Goal: Information Seeking & Learning: Learn about a topic

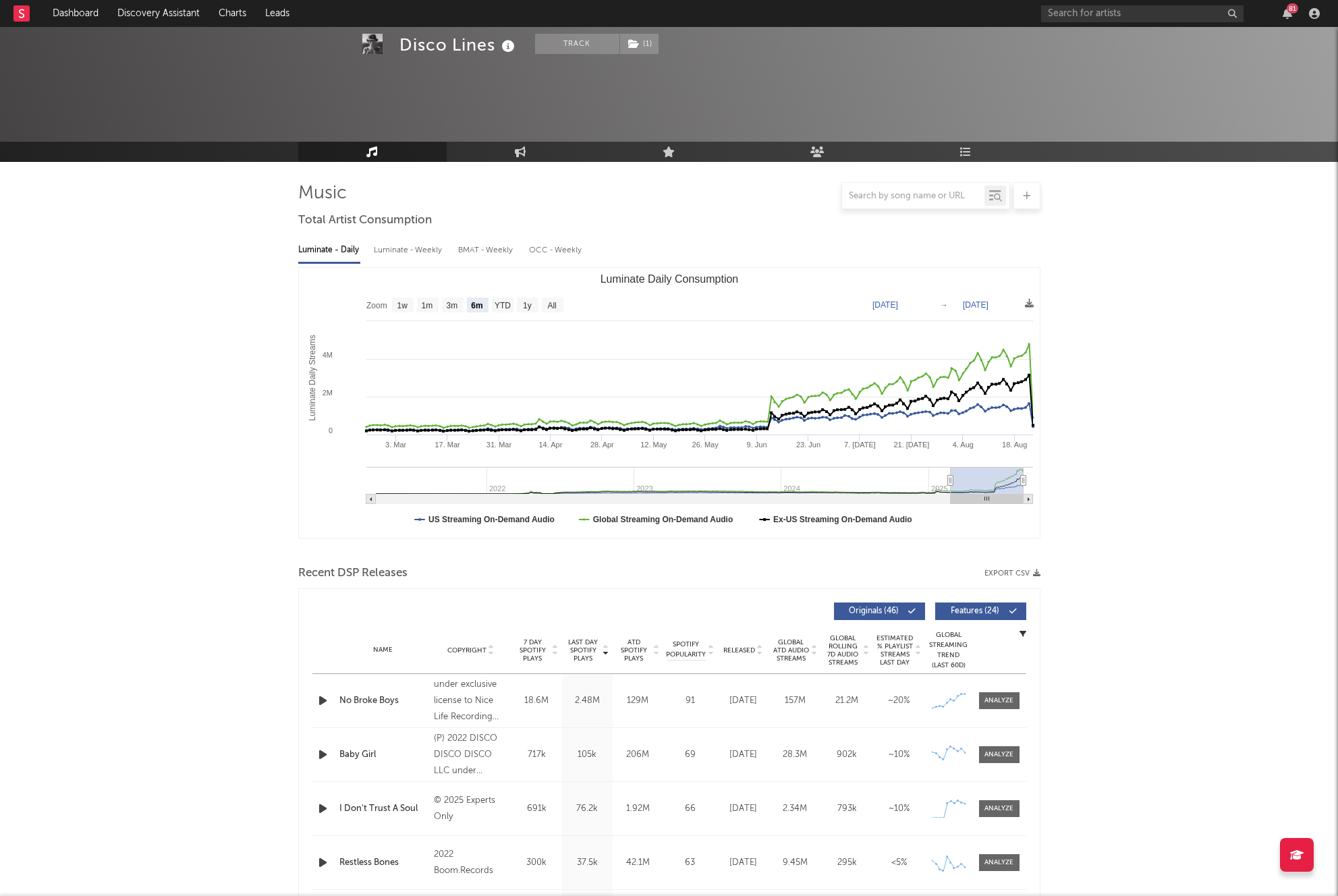
select select "6m"
select select "1w"
click at [1092, 22] on div at bounding box center [1143, 14] width 203 height 17
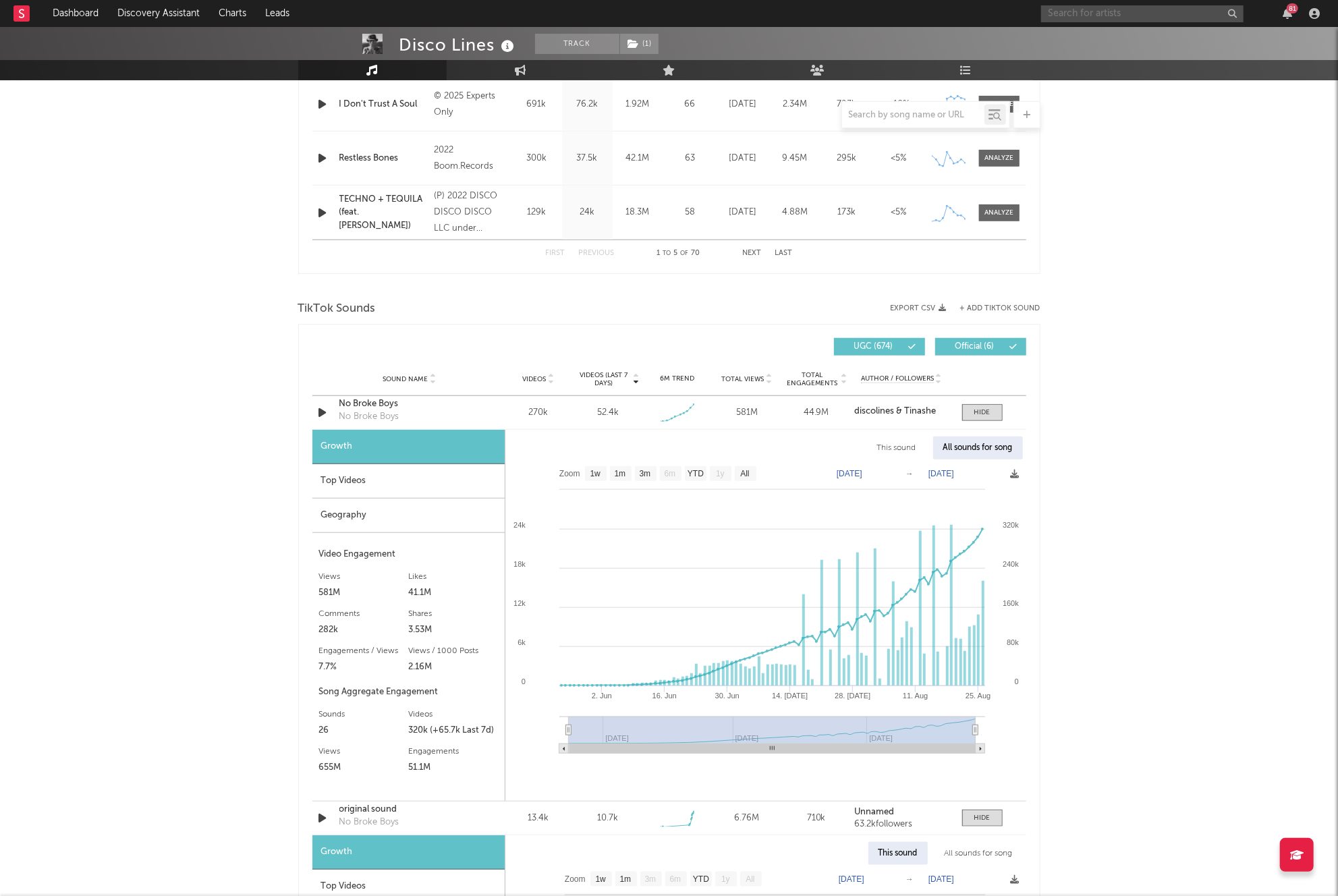
click at [1095, 16] on input "text" at bounding box center [1143, 14] width 203 height 17
click at [1116, 15] on input "[PERSON_NAME]" at bounding box center [1143, 14] width 203 height 17
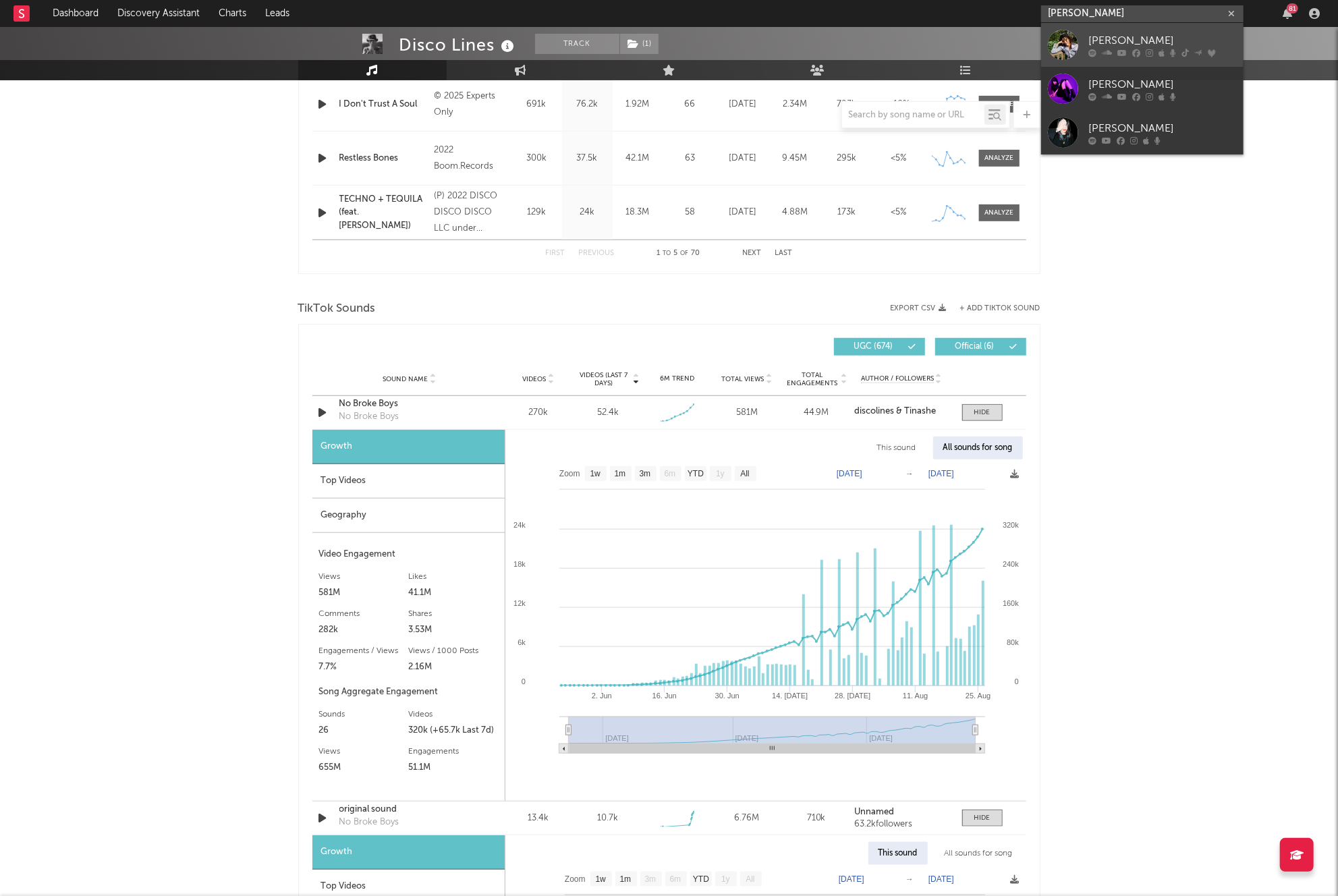
type input "[PERSON_NAME]"
click at [1102, 35] on div "[PERSON_NAME]" at bounding box center [1163, 40] width 148 height 16
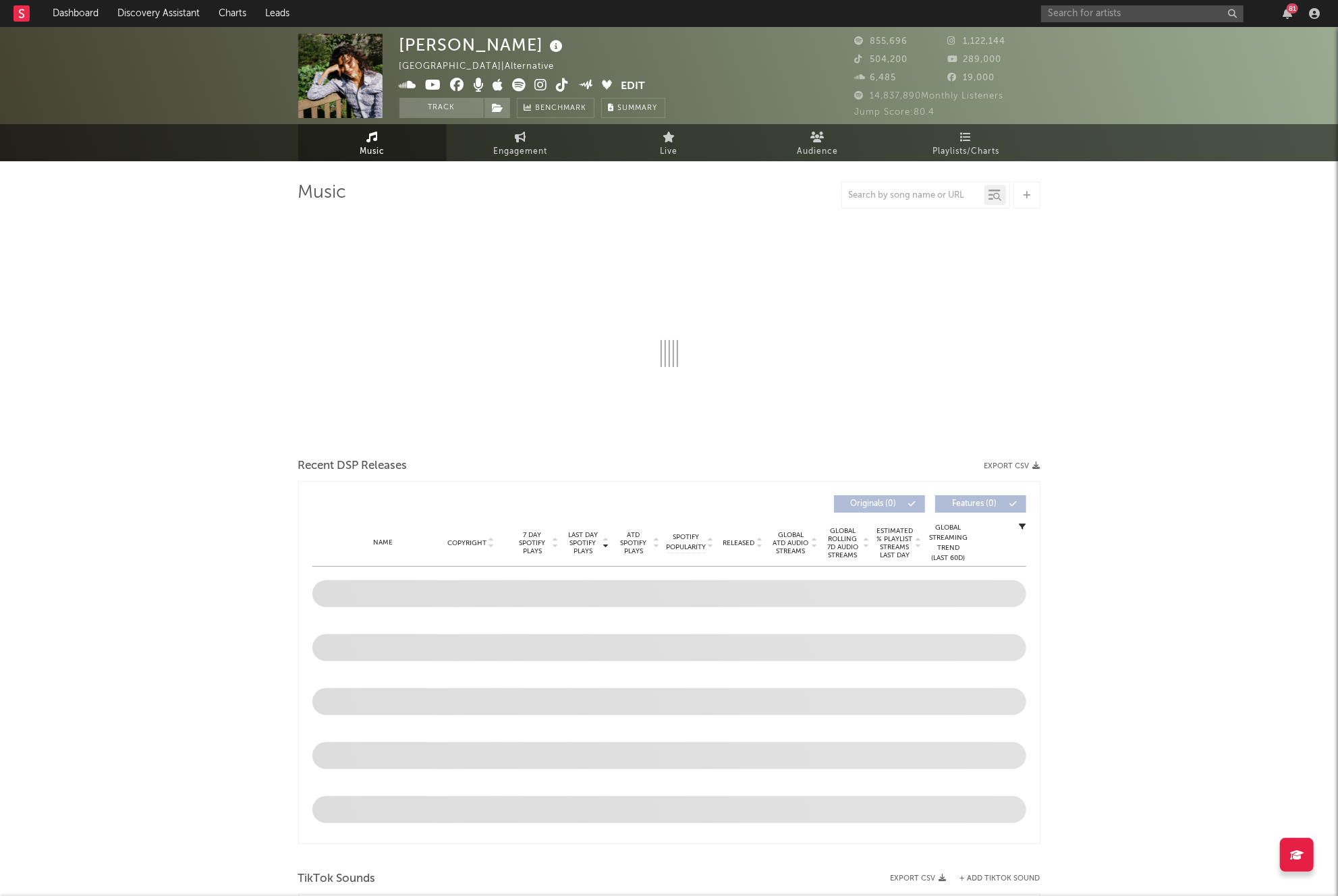
select select "6m"
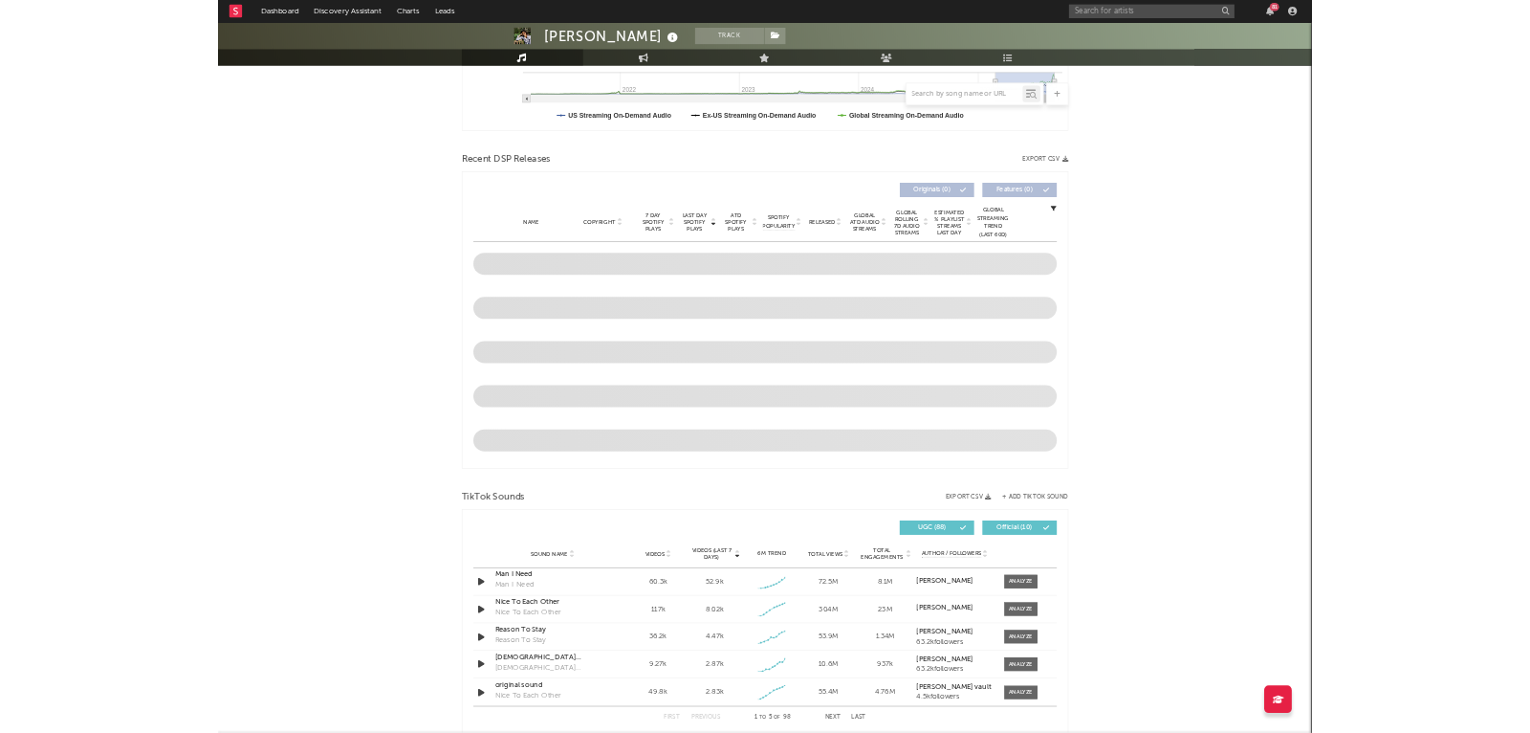
scroll to position [904, 0]
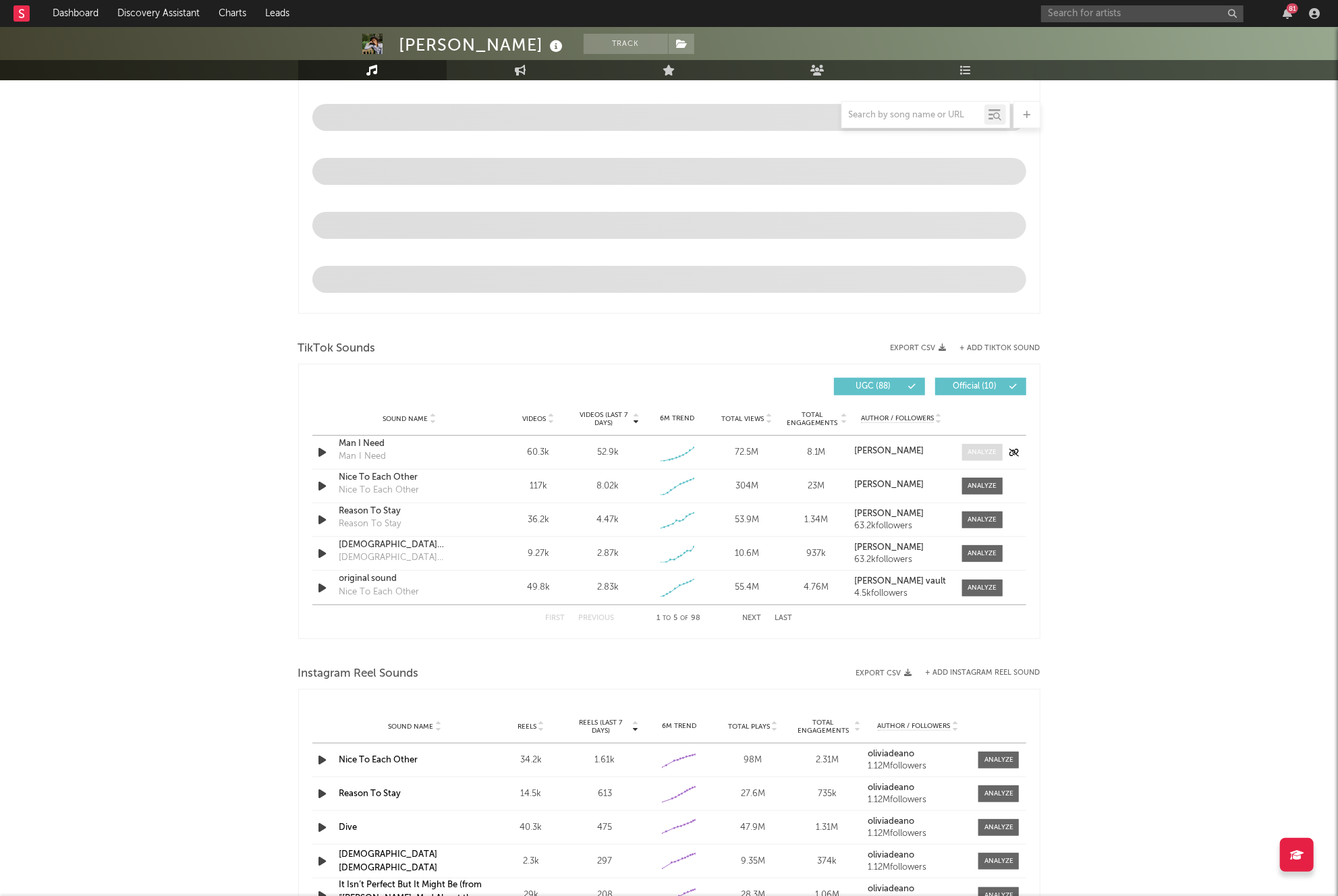
click at [989, 449] on div at bounding box center [982, 452] width 29 height 10
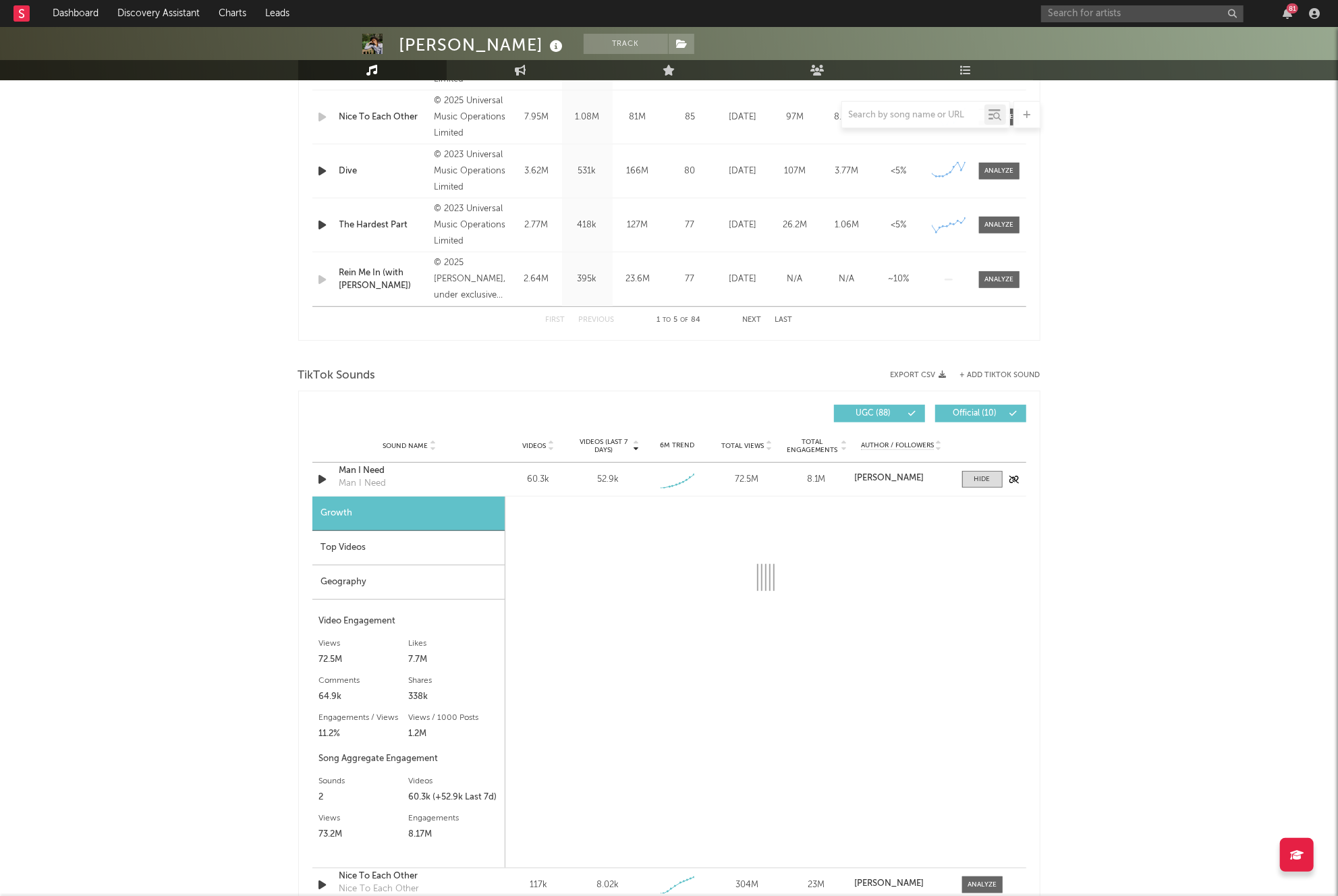
select select "1w"
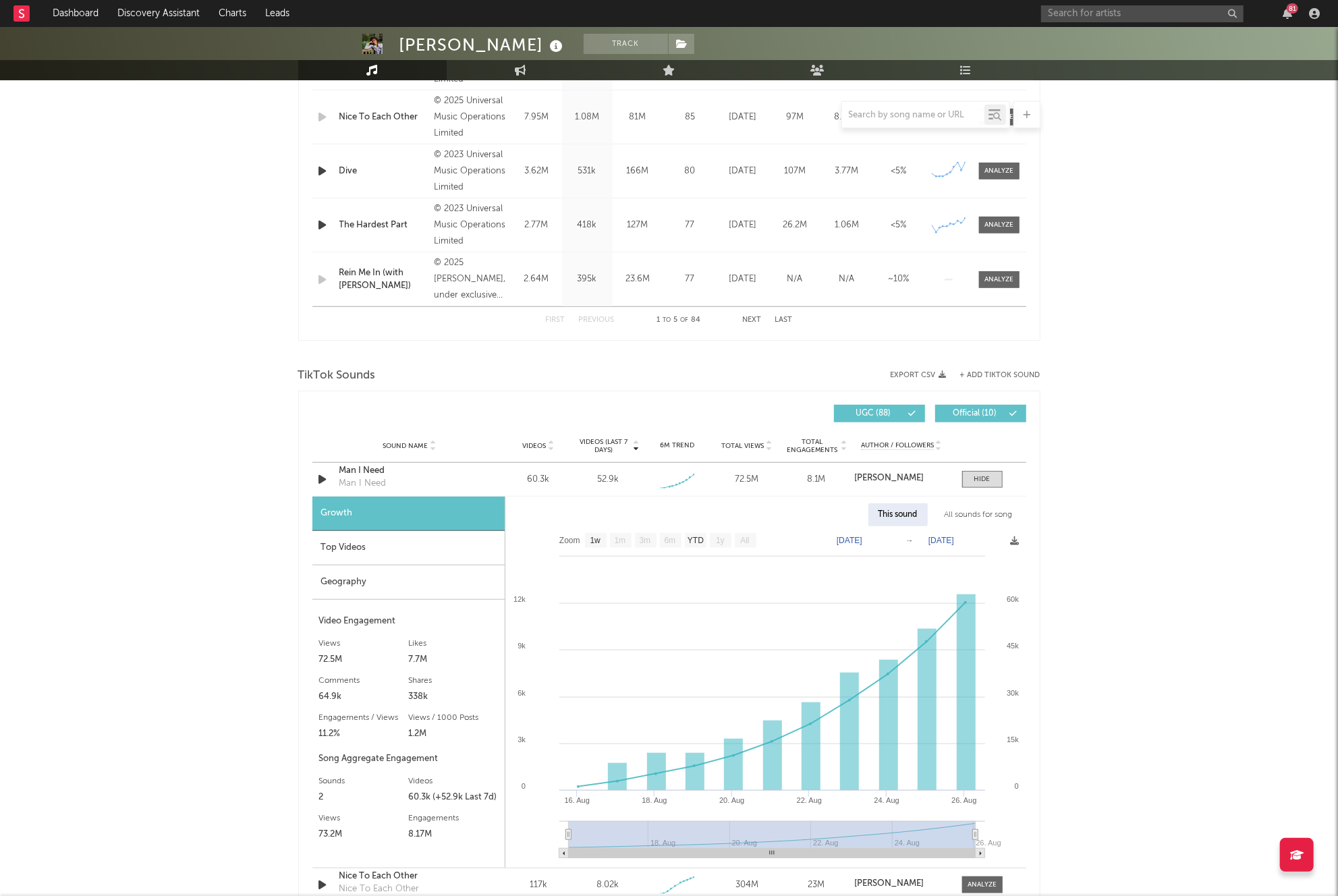
drag, startPoint x: 965, startPoint y: 511, endPoint x: 965, endPoint y: 517, distance: 6.0
click at [964, 511] on div "All sounds for song" at bounding box center [978, 514] width 88 height 23
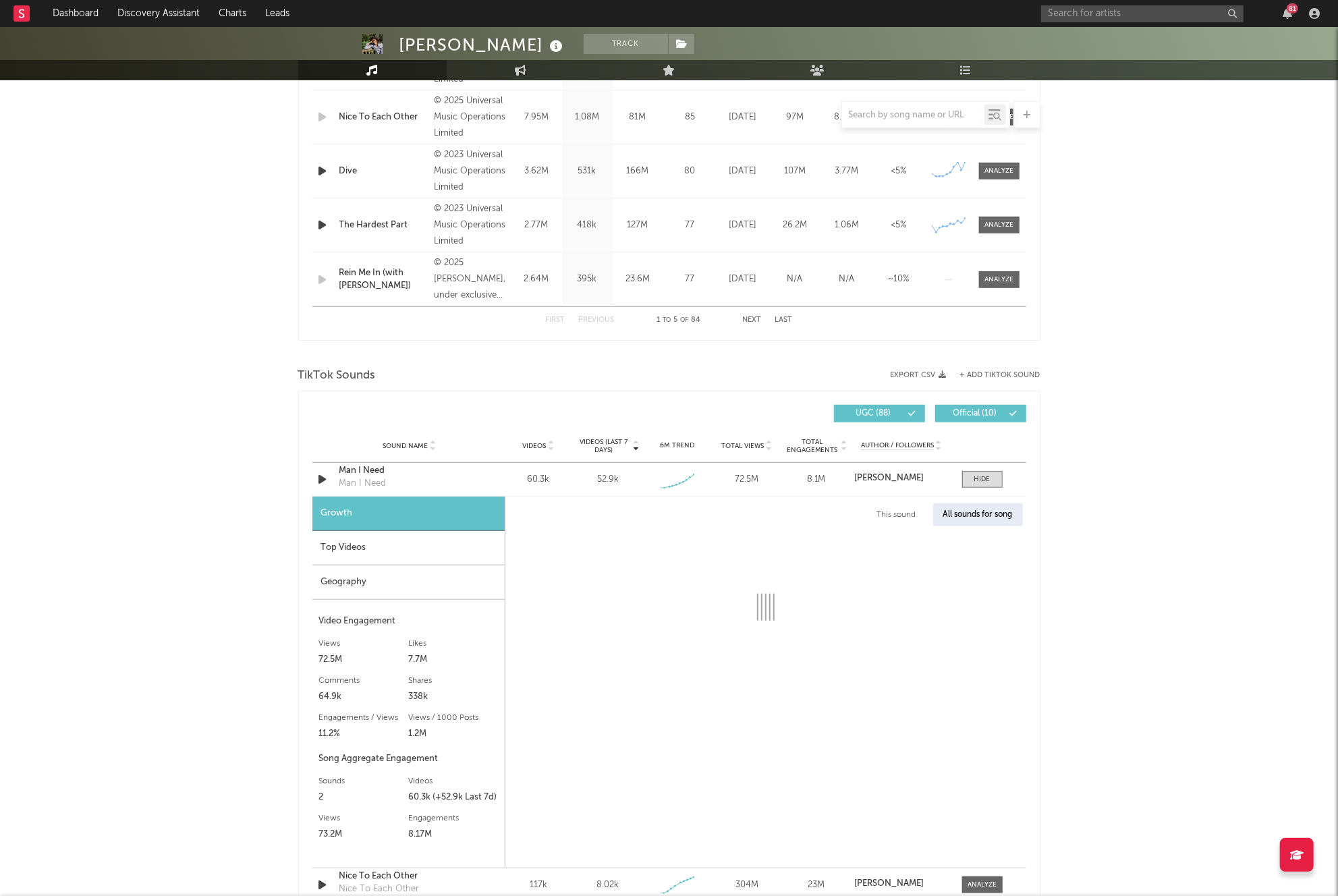
select select "1w"
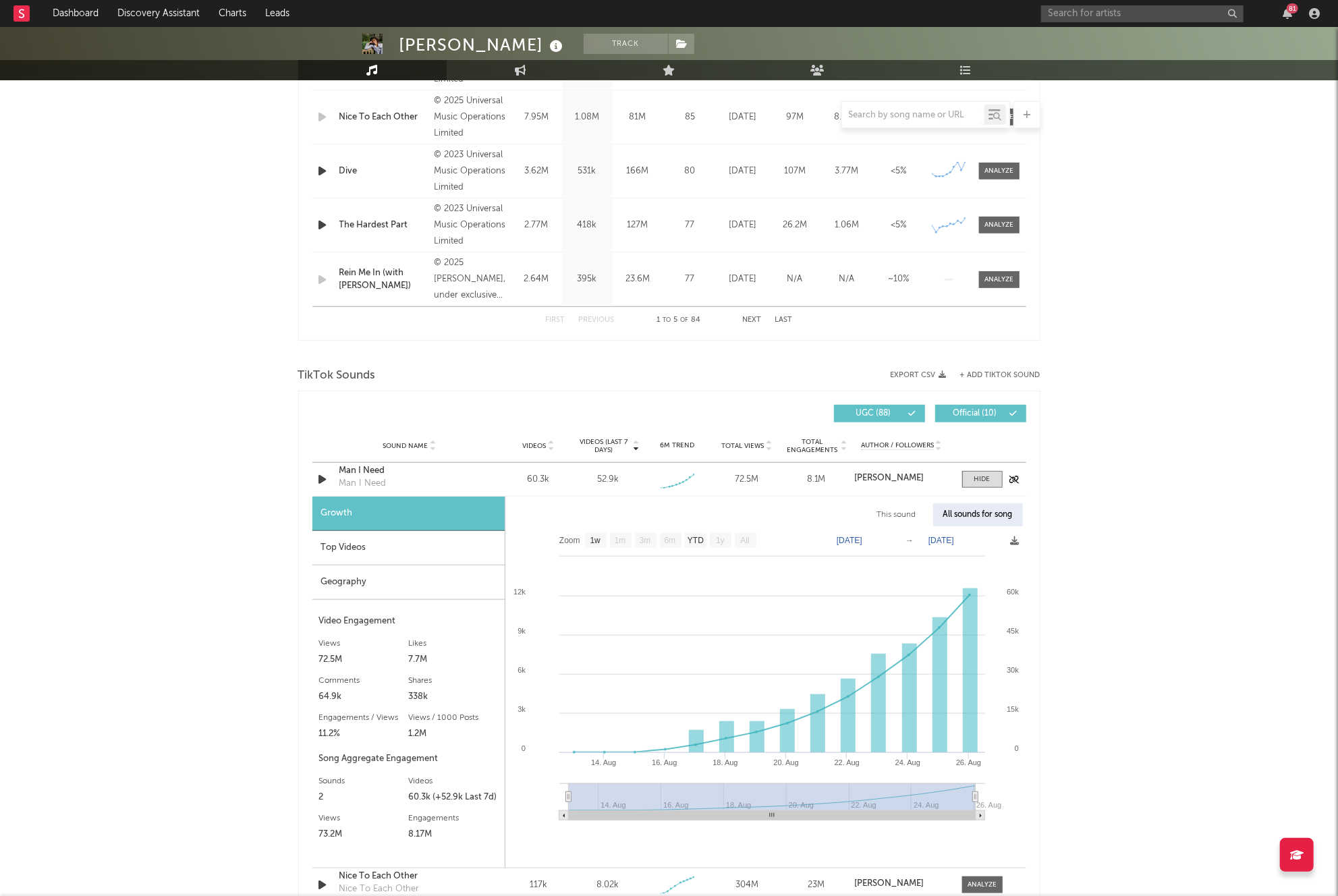
click at [361, 467] on div "Man I Need" at bounding box center [410, 471] width 141 height 13
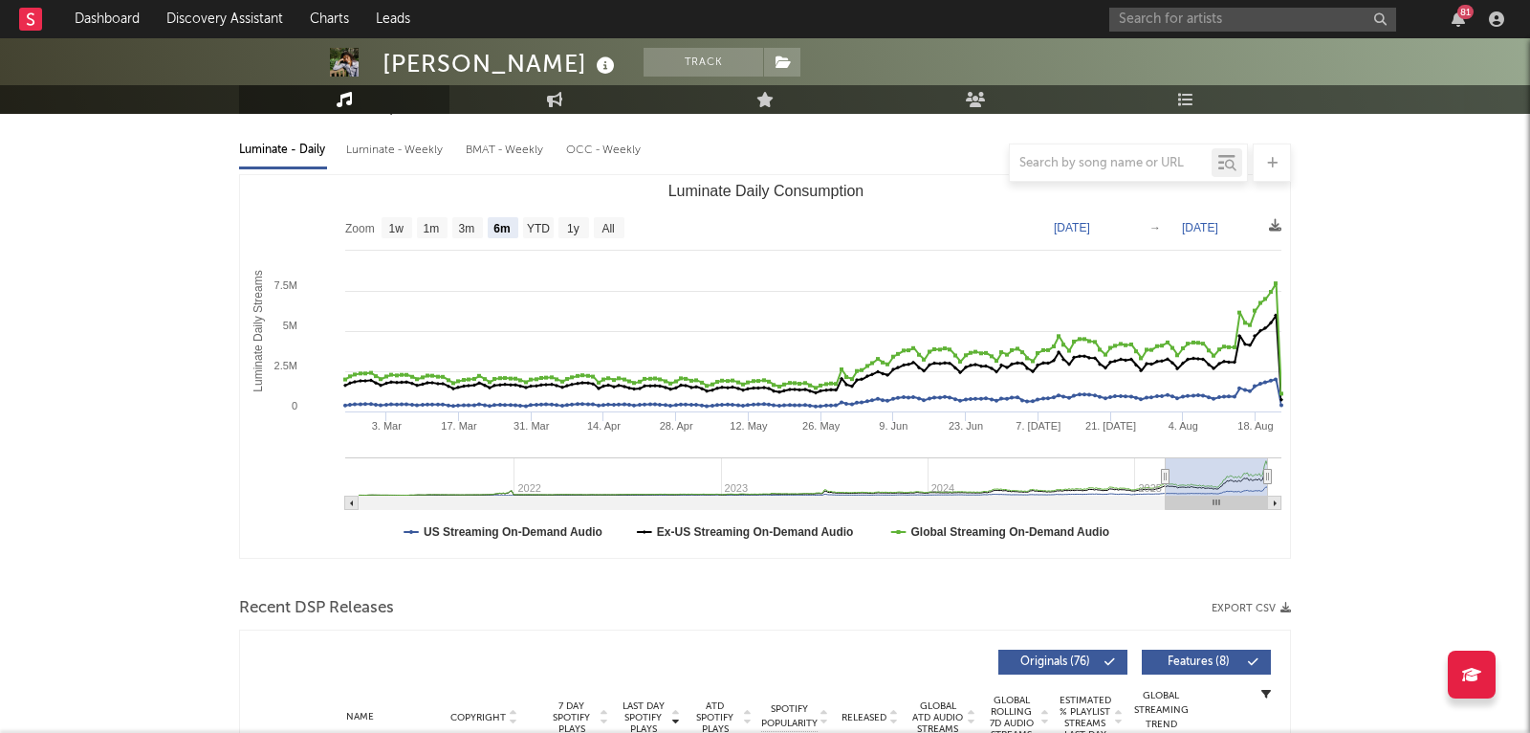
scroll to position [0, 0]
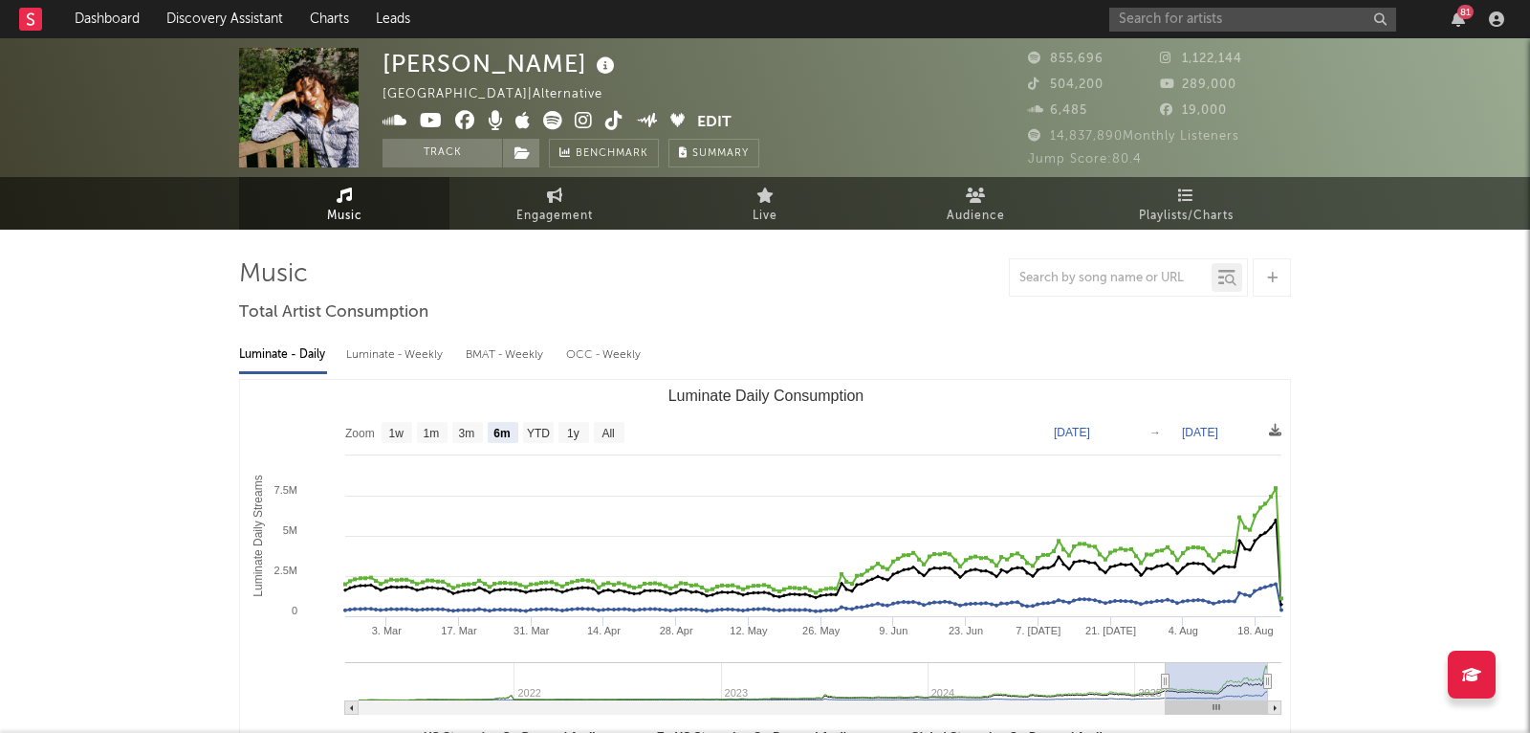
click at [53, 18] on div at bounding box center [40, 19] width 42 height 38
click at [103, 12] on link "Dashboard" at bounding box center [107, 19] width 92 height 38
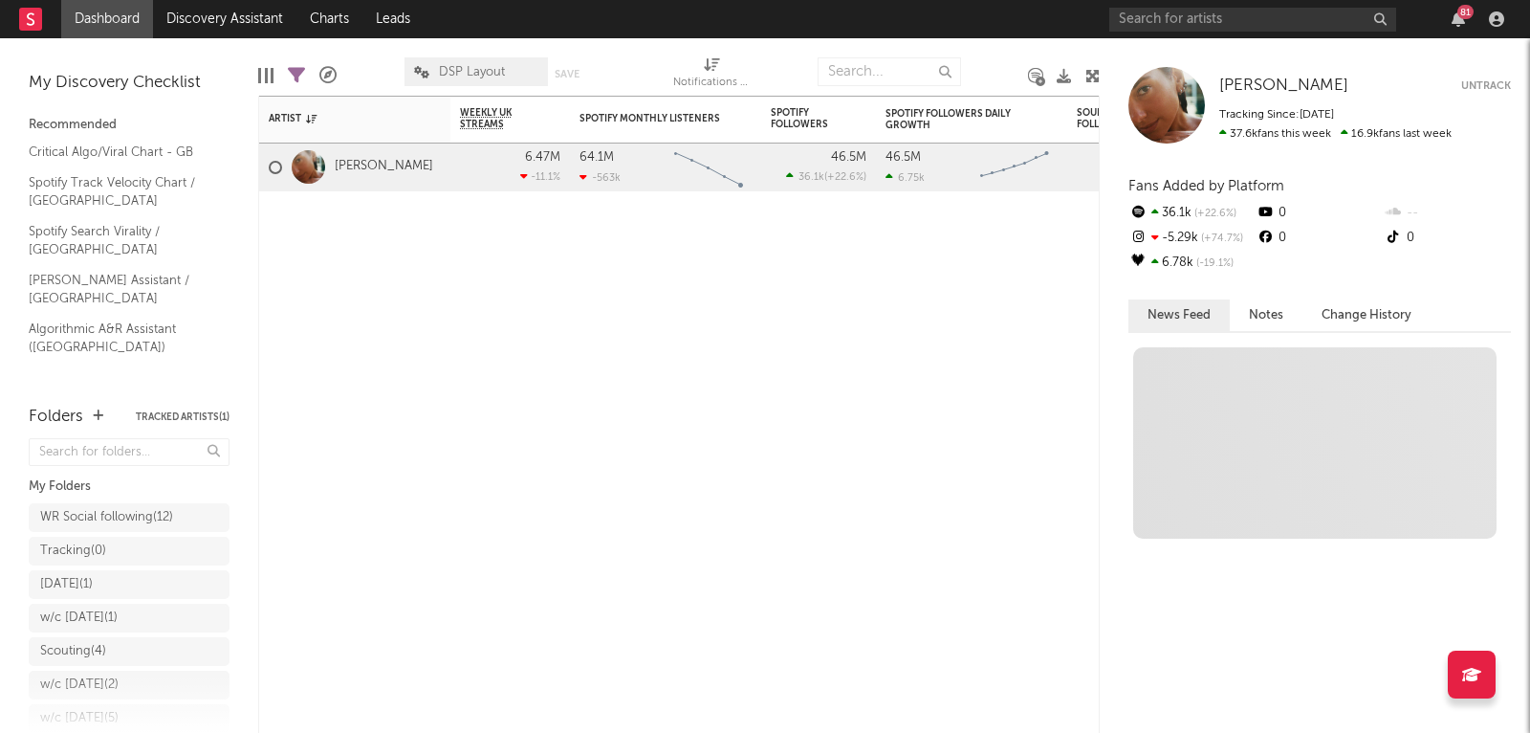
scroll to position [89, 0]
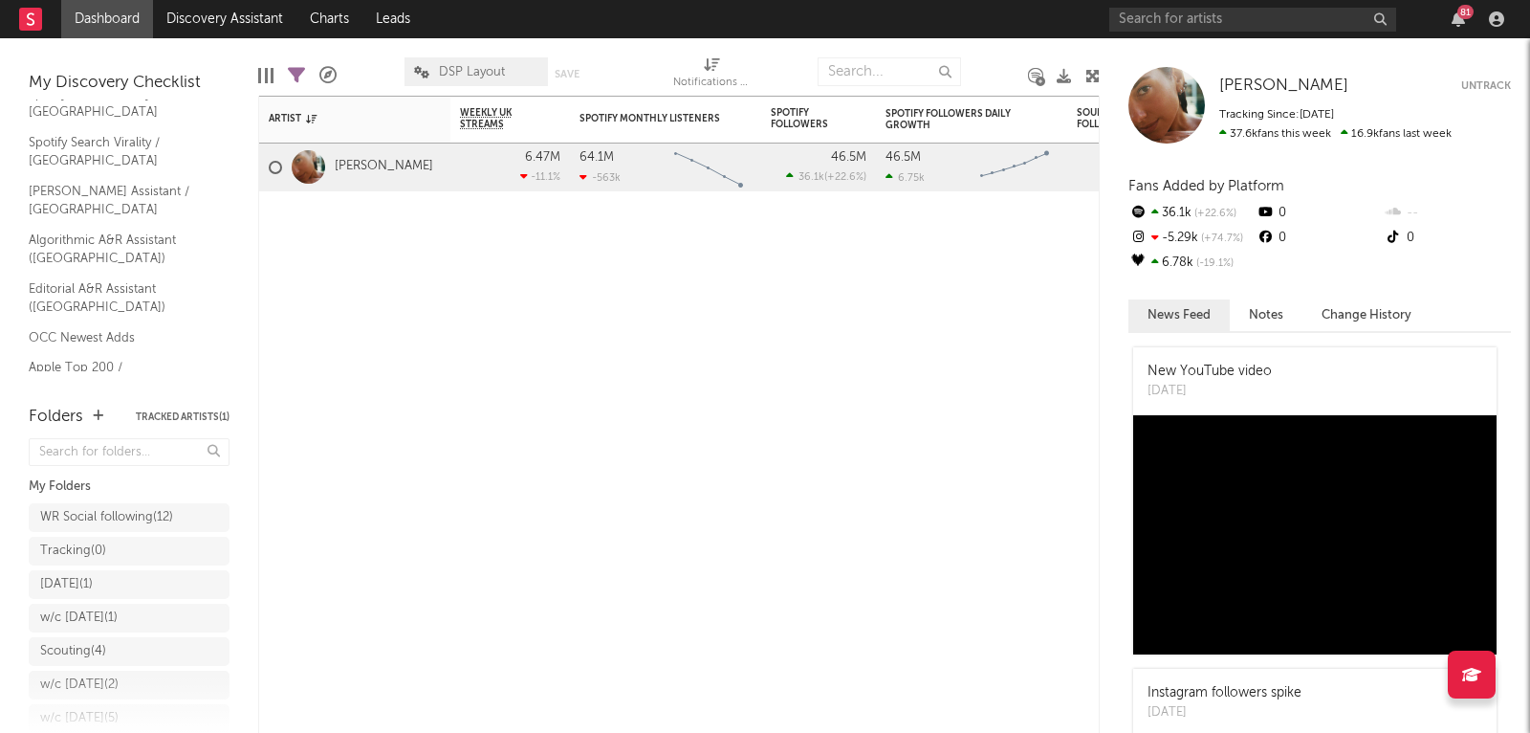
click at [93, 405] on link "Shazam Top 200 / GB" at bounding box center [120, 415] width 182 height 21
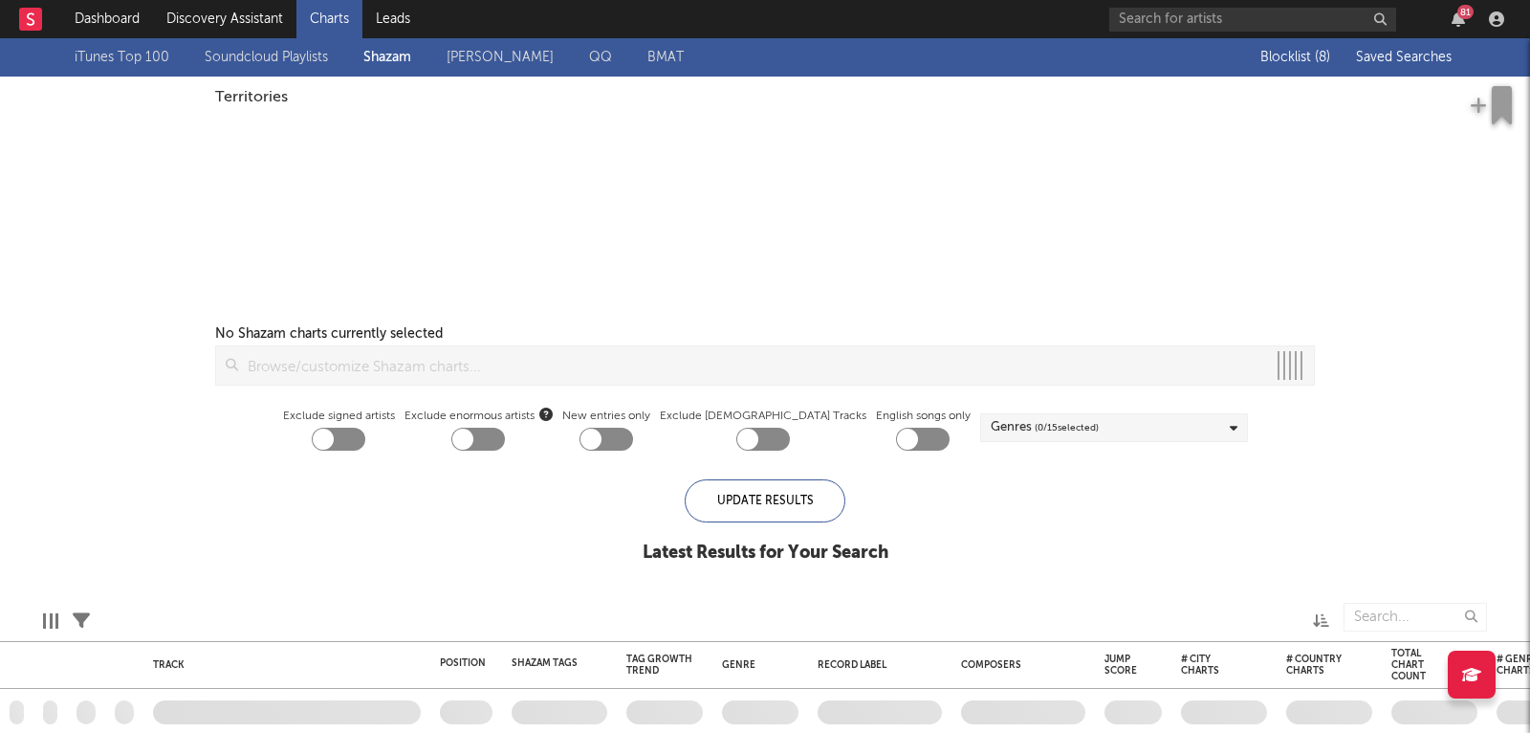
checkbox input "true"
